Goal: Task Accomplishment & Management: Use online tool/utility

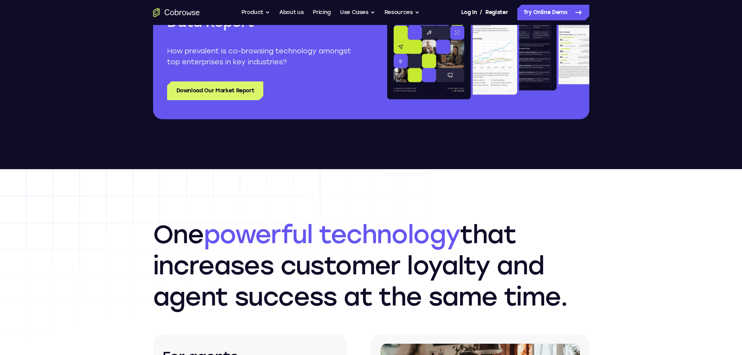
scroll to position [896, 0]
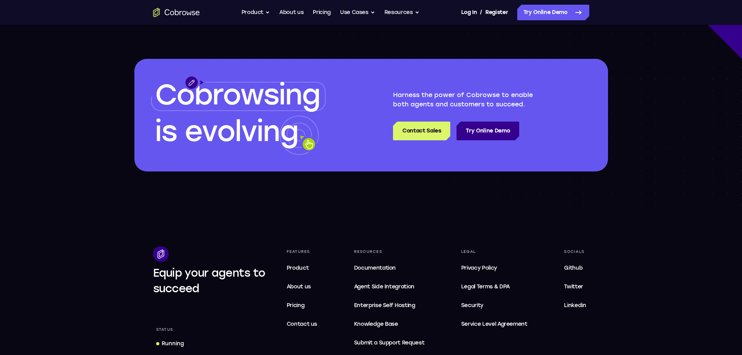
scroll to position [2180, 0]
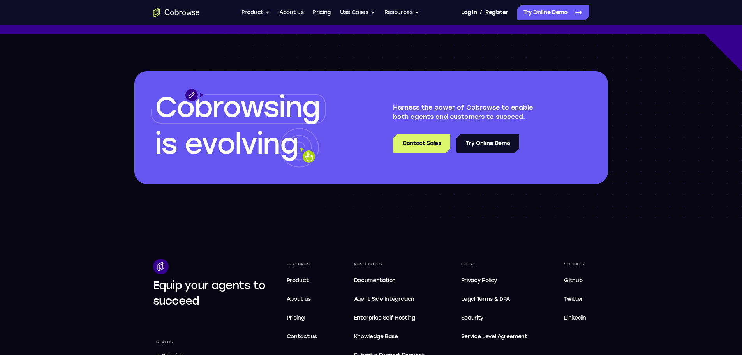
click at [495, 153] on link "Try Online Demo" at bounding box center [487, 143] width 63 height 19
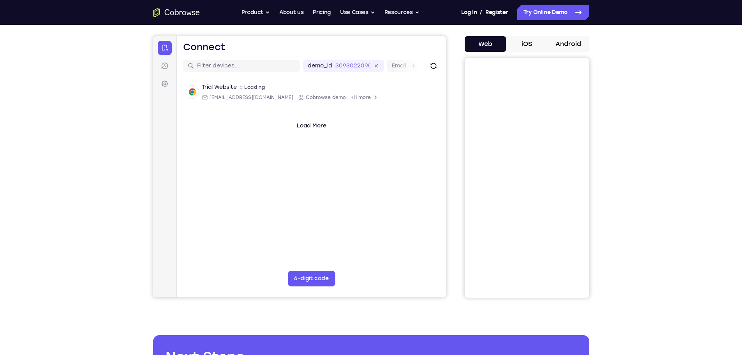
scroll to position [39, 0]
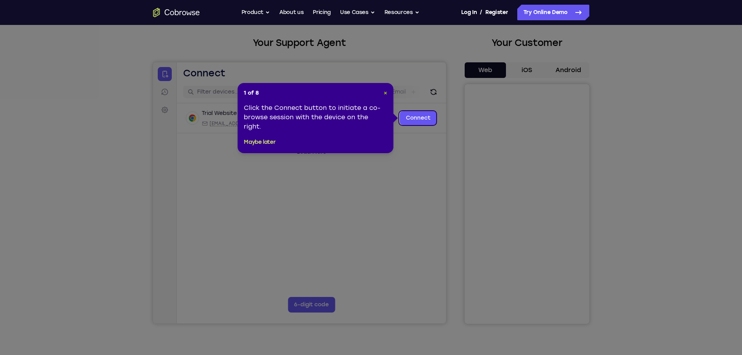
click at [387, 92] on span "×" at bounding box center [386, 93] width 4 height 7
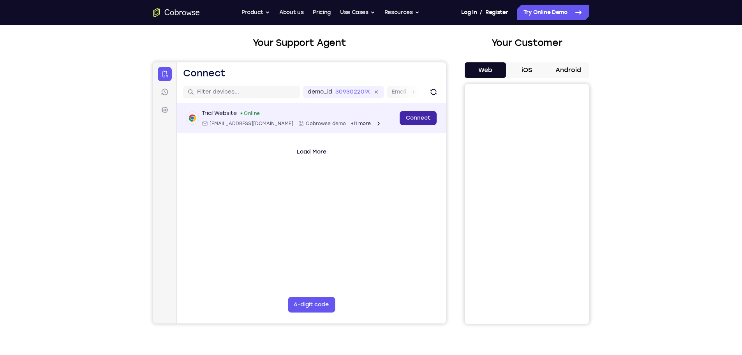
click at [414, 115] on link "Connect" at bounding box center [417, 118] width 37 height 14
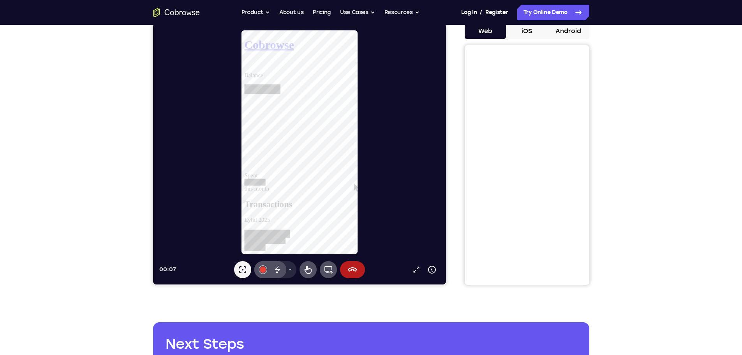
scroll to position [103, 0]
click at [308, 268] on icon at bounding box center [307, 270] width 7 height 8
click at [277, 265] on icon at bounding box center [277, 269] width 9 height 9
click at [276, 269] on icon at bounding box center [277, 268] width 5 height 5
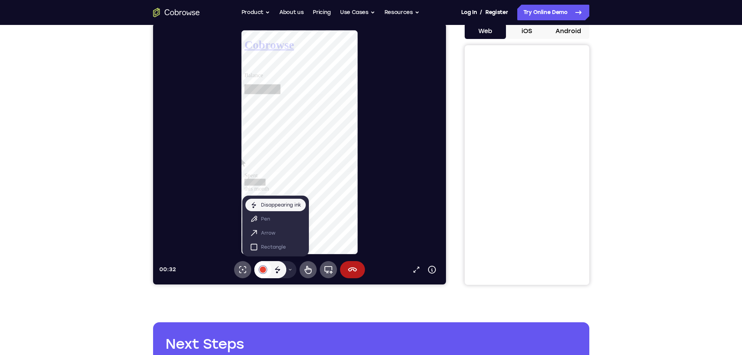
click at [260, 268] on div at bounding box center [262, 269] width 6 height 6
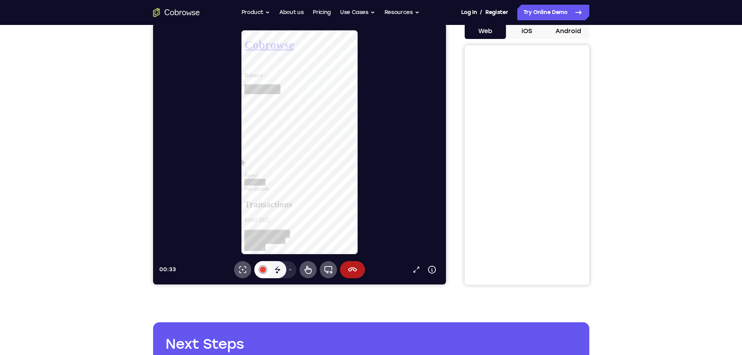
click at [263, 272] on div at bounding box center [262, 269] width 6 height 6
click at [290, 269] on icon at bounding box center [289, 269] width 5 height 5
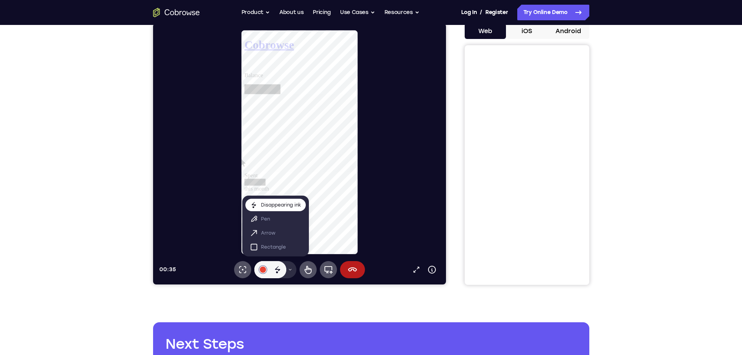
click at [280, 204] on p "Disappearing ink" at bounding box center [280, 205] width 40 height 8
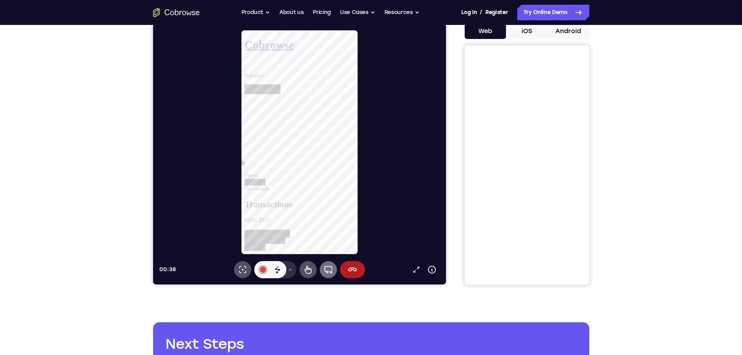
click at [327, 267] on icon at bounding box center [327, 269] width 9 height 9
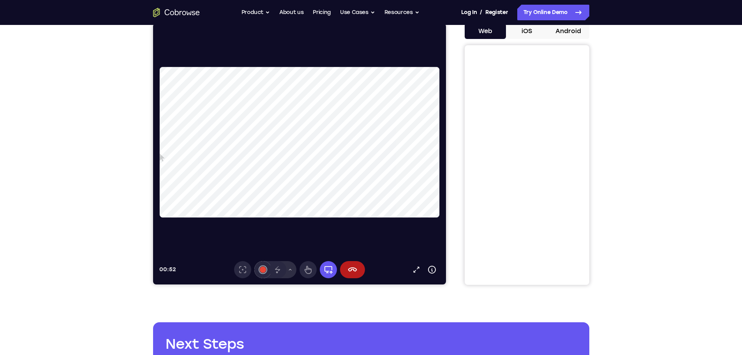
drag, startPoint x: 266, startPoint y: 150, endPoint x: 291, endPoint y: 162, distance: 27.4
click at [291, 162] on video at bounding box center [309, 142] width 301 height 151
click at [291, 184] on video at bounding box center [309, 142] width 301 height 151
click at [293, 187] on video at bounding box center [309, 142] width 301 height 151
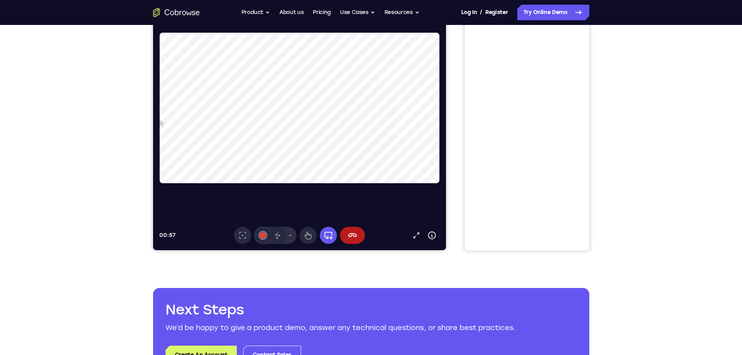
scroll to position [117, 0]
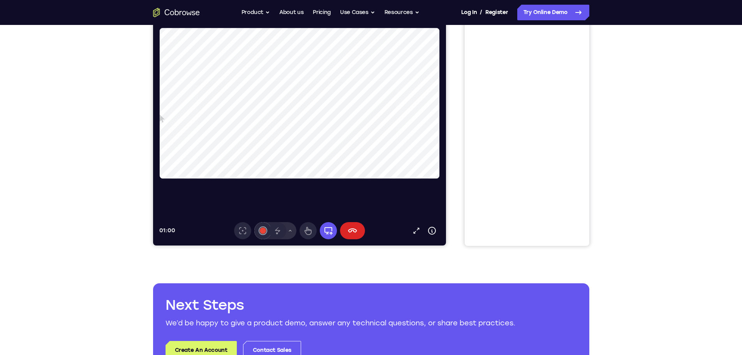
click at [349, 228] on icon at bounding box center [351, 230] width 9 height 9
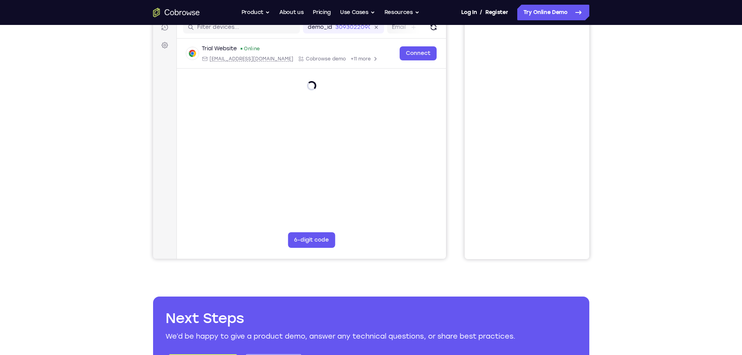
scroll to position [78, 0]
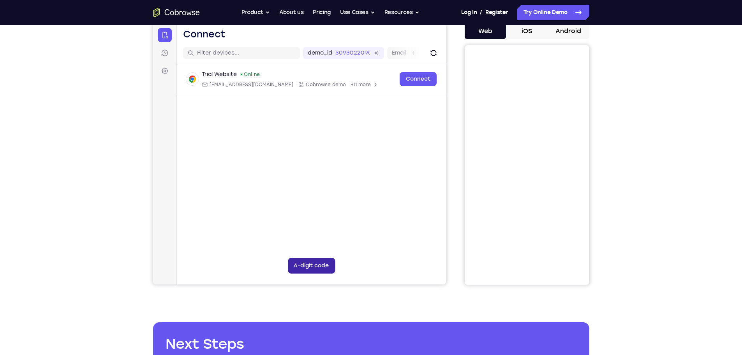
click at [326, 263] on button "6-digit code" at bounding box center [310, 266] width 47 height 16
type input "1"
type input "2"
type input "3"
type input "4"
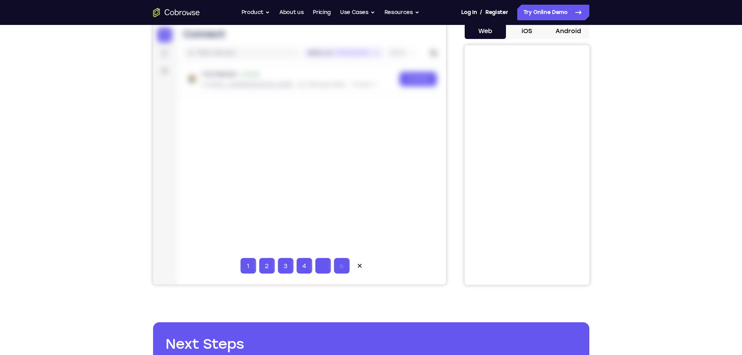
type input "5"
type input "6"
drag, startPoint x: 354, startPoint y: 237, endPoint x: 364, endPoint y: 272, distance: 35.9
click at [354, 238] on div at bounding box center [299, 153] width 293 height 261
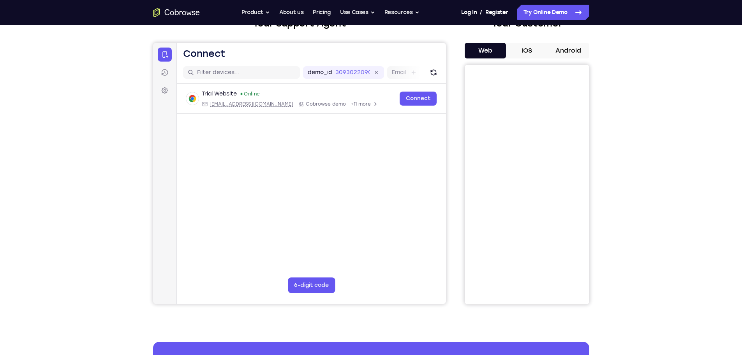
scroll to position [0, 0]
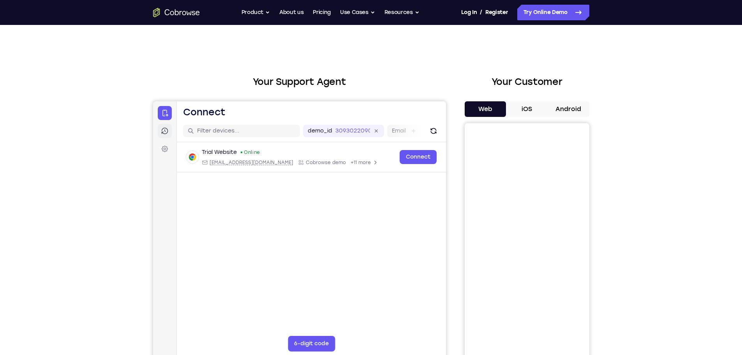
click at [161, 129] on icon at bounding box center [164, 131] width 8 height 8
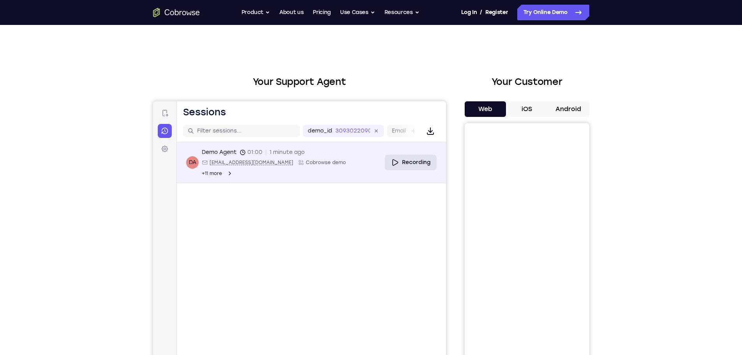
click at [400, 156] on link "Recording" at bounding box center [410, 163] width 52 height 16
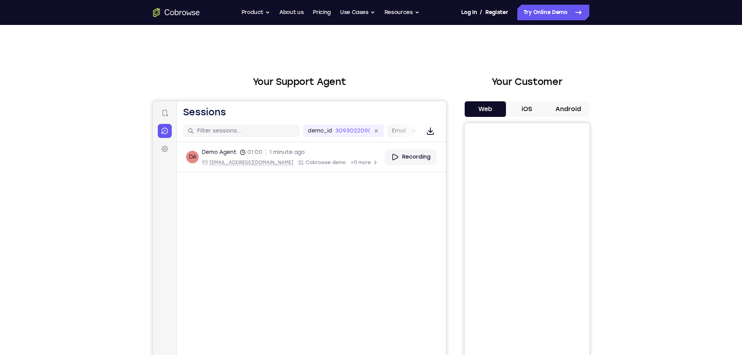
click at [528, 109] on button "iOS" at bounding box center [527, 109] width 42 height 16
